Goal: Task Accomplishment & Management: Manage account settings

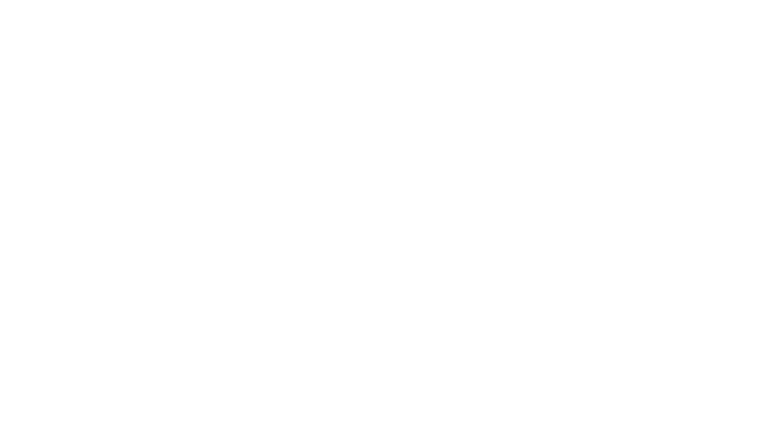
click at [382, 4] on html at bounding box center [391, 2] width 782 height 4
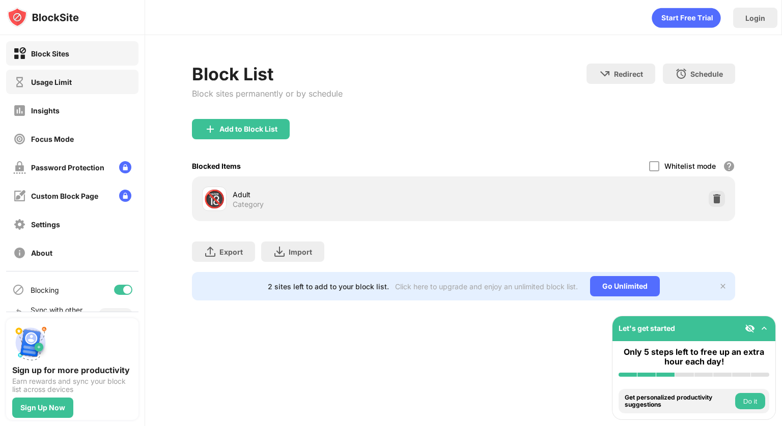
click at [48, 87] on div "Usage Limit" at bounding box center [42, 82] width 59 height 13
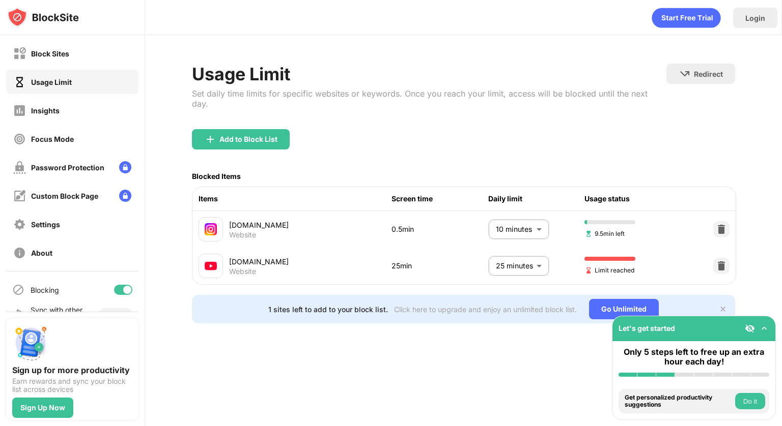
click at [511, 256] on body "Block Sites Usage Limit Insights Focus Mode Password Protection Custom Block Pa…" at bounding box center [391, 213] width 782 height 426
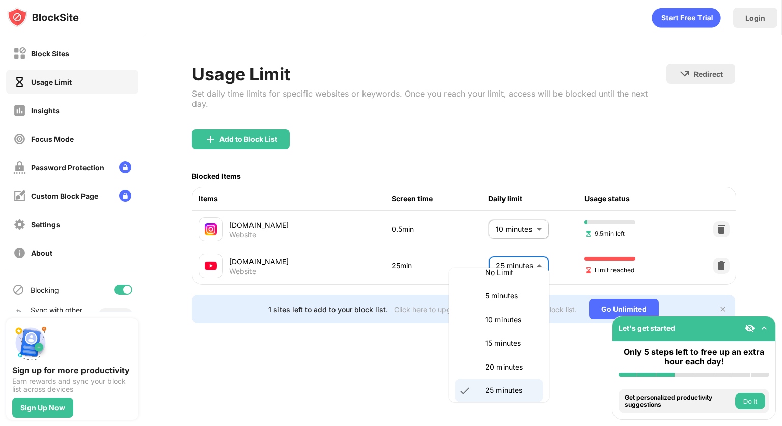
scroll to position [49, 0]
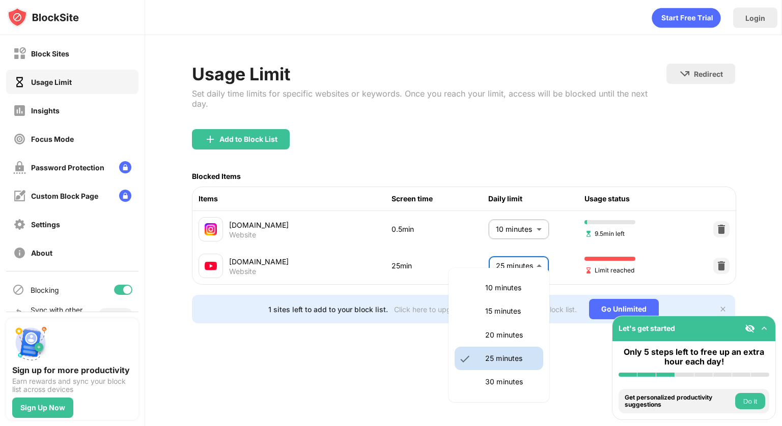
click at [500, 378] on p "30 minutes" at bounding box center [511, 382] width 52 height 11
type input "**"
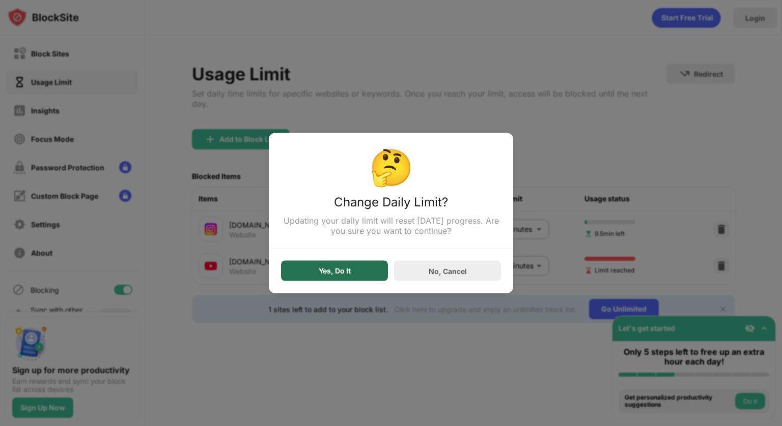
click at [356, 267] on div "Yes, Do It" at bounding box center [334, 271] width 107 height 20
